Goal: Task Accomplishment & Management: Manage account settings

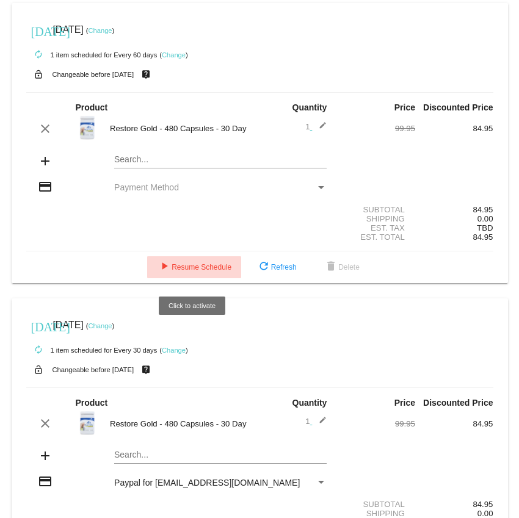
click at [215, 271] on span "play_arrow Resume Schedule" at bounding box center [194, 267] width 75 height 9
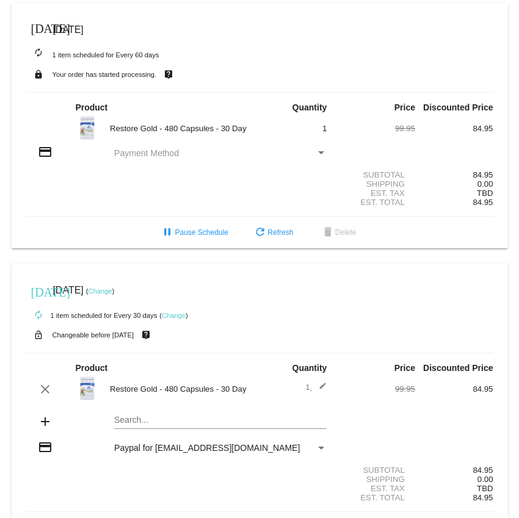
click at [319, 154] on div "Payment Method" at bounding box center [321, 152] width 6 height 3
click at [322, 152] on div "Payment Method" at bounding box center [321, 152] width 6 height 3
click at [164, 153] on span "Payment Method" at bounding box center [146, 153] width 65 height 10
click at [320, 152] on div "Payment Method" at bounding box center [321, 153] width 11 height 10
